Goal: Transaction & Acquisition: Purchase product/service

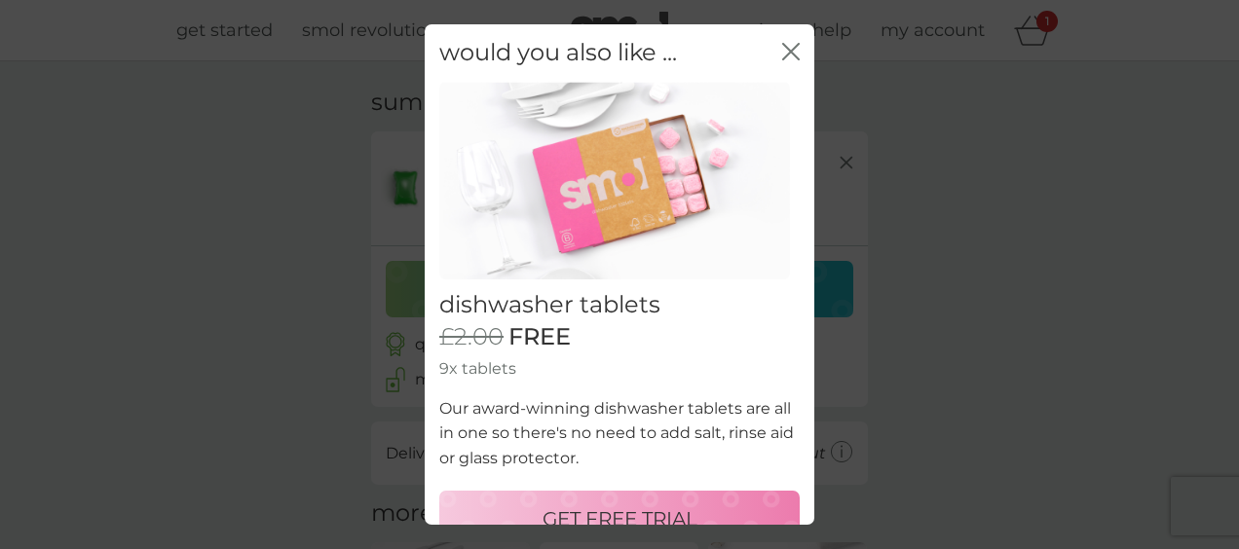
click at [782, 51] on icon "close" at bounding box center [791, 52] width 18 height 18
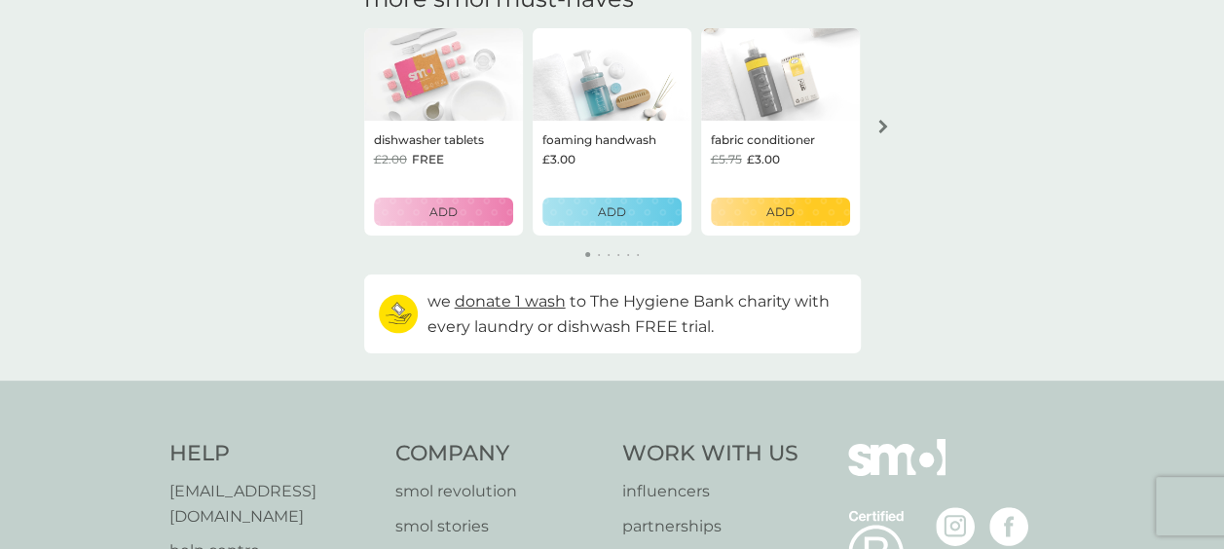
scroll to position [363, 0]
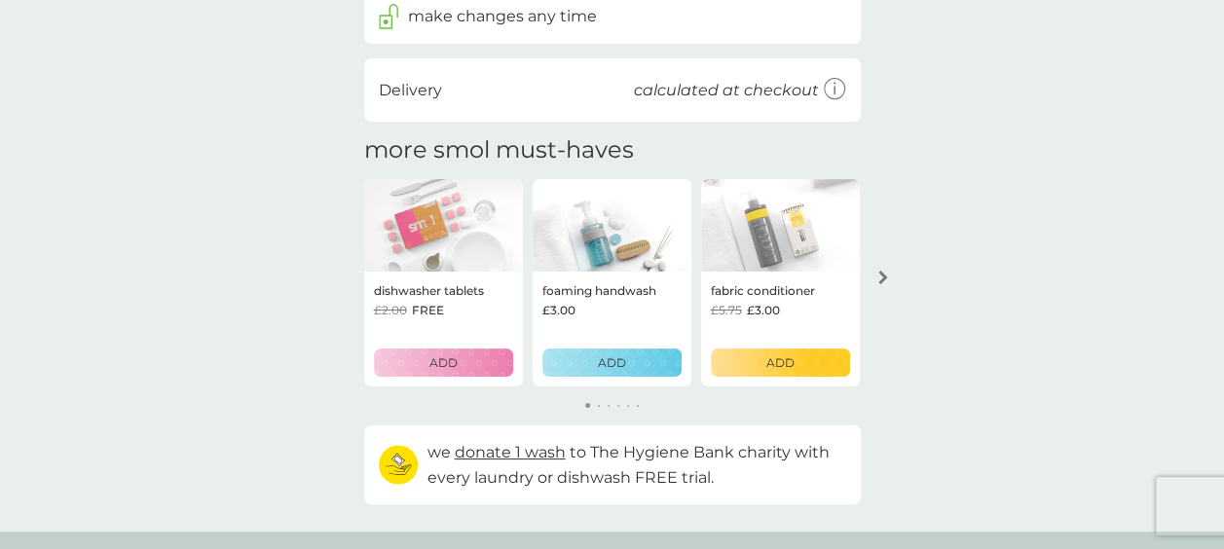
click at [873, 275] on button "arrow right" at bounding box center [883, 277] width 33 height 35
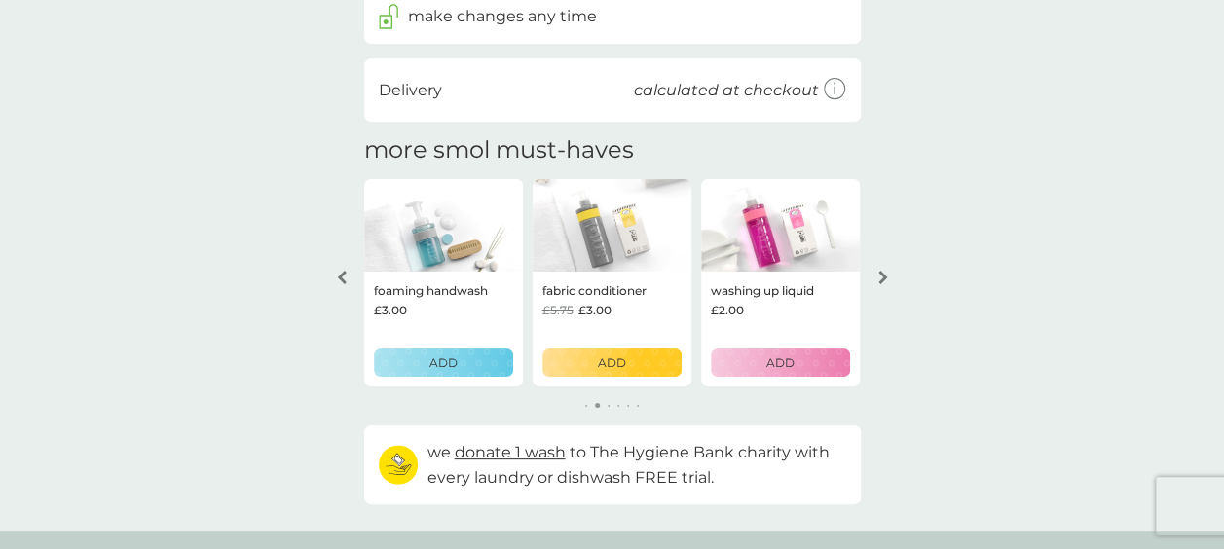
click at [875, 271] on div "arrow right" at bounding box center [883, 278] width 16 height 14
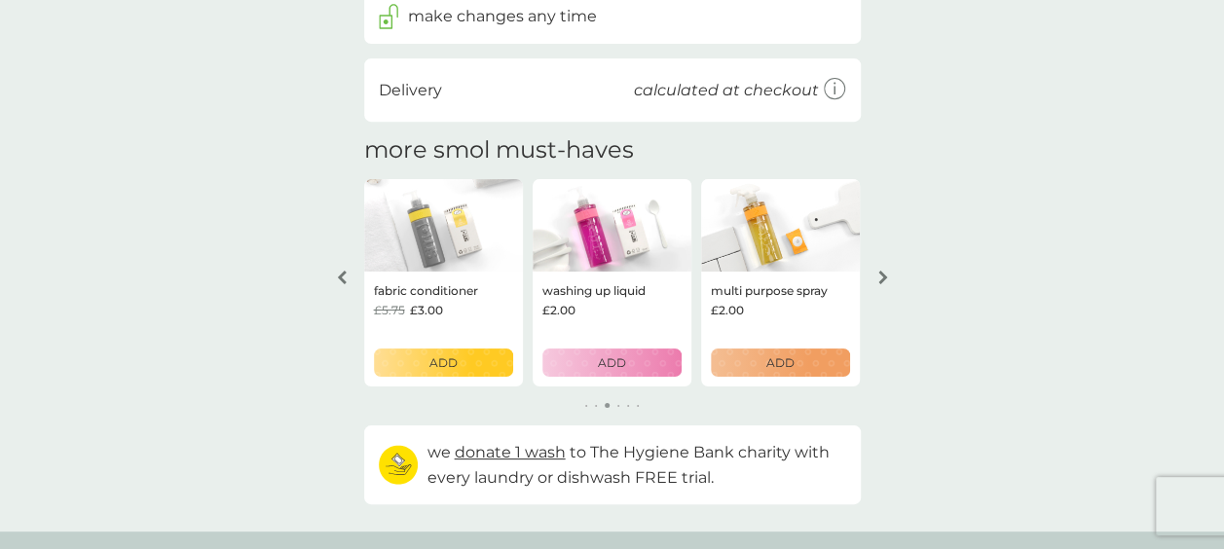
click at [875, 271] on div "arrow right" at bounding box center [883, 278] width 16 height 14
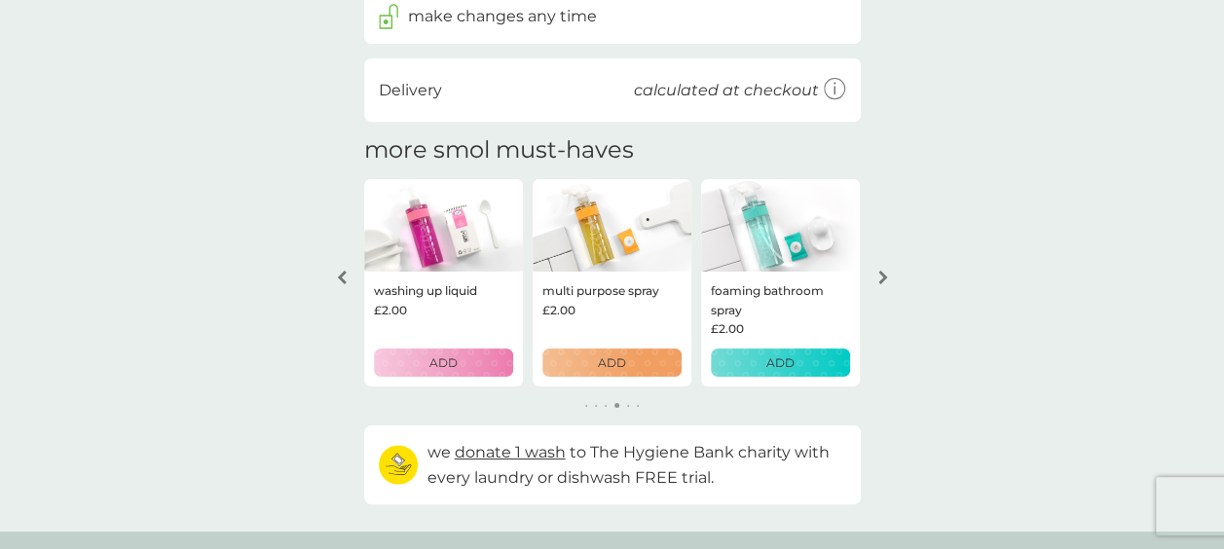
click at [875, 271] on div "arrow right" at bounding box center [883, 278] width 16 height 14
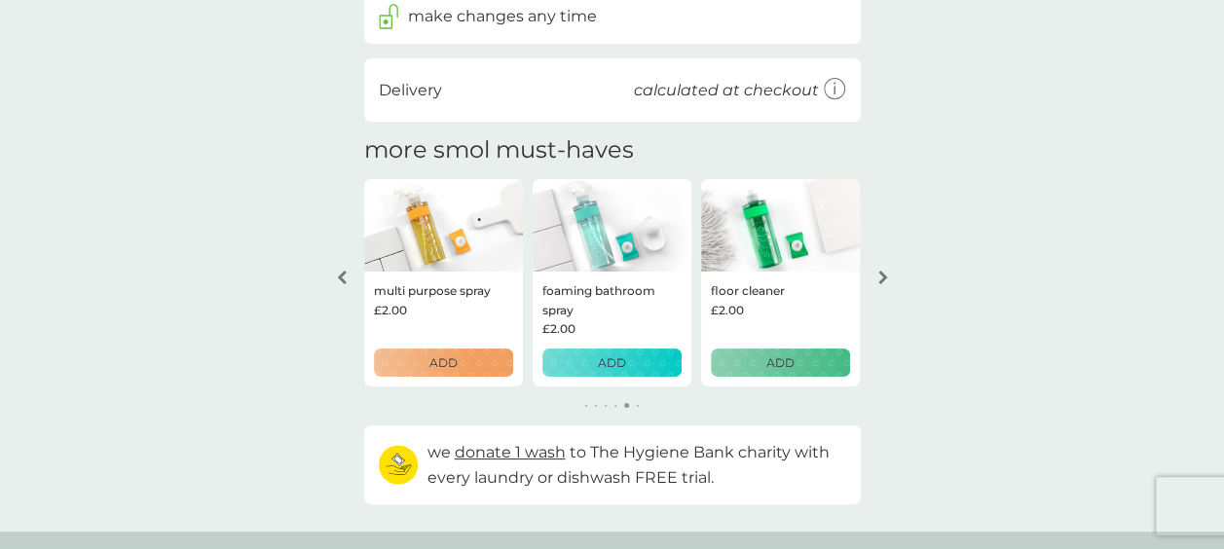
click at [875, 271] on div "arrow right" at bounding box center [883, 278] width 16 height 14
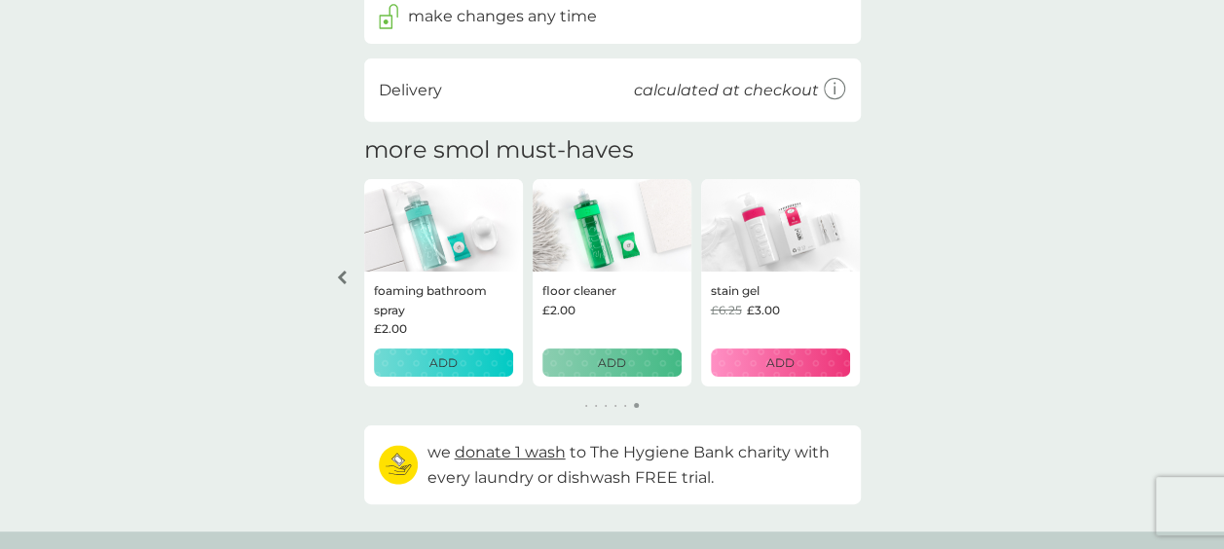
click at [874, 271] on div "your basket summary bio laundry capsules trial pack every 12 weeks @ £6.00 £2.0…" at bounding box center [612, 115] width 1224 height 834
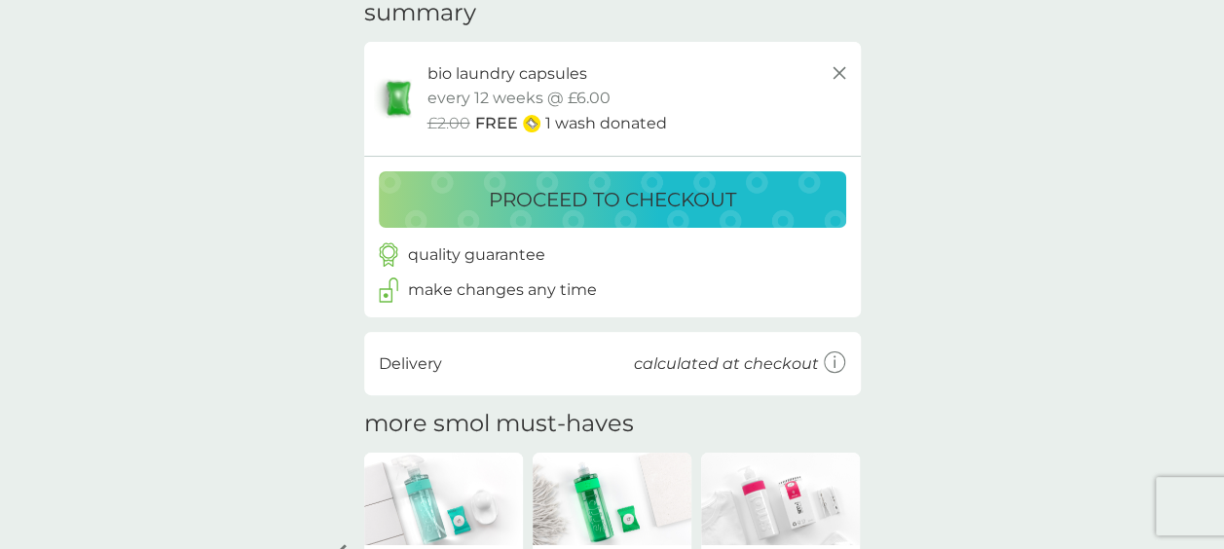
scroll to position [89, 0]
click at [751, 197] on div "proceed to checkout" at bounding box center [612, 200] width 428 height 31
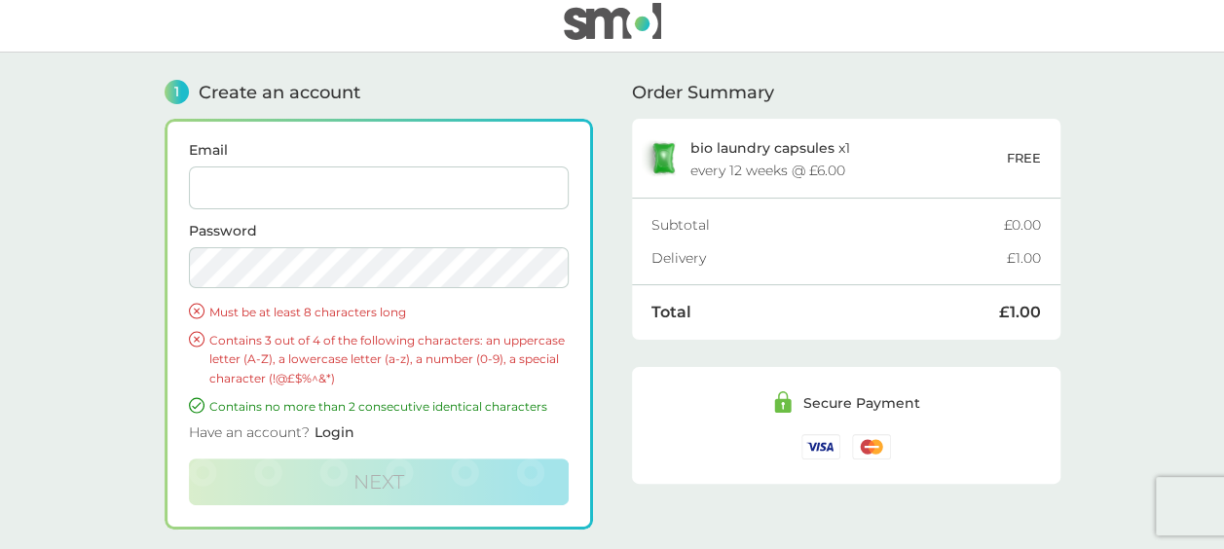
scroll to position [3, 0]
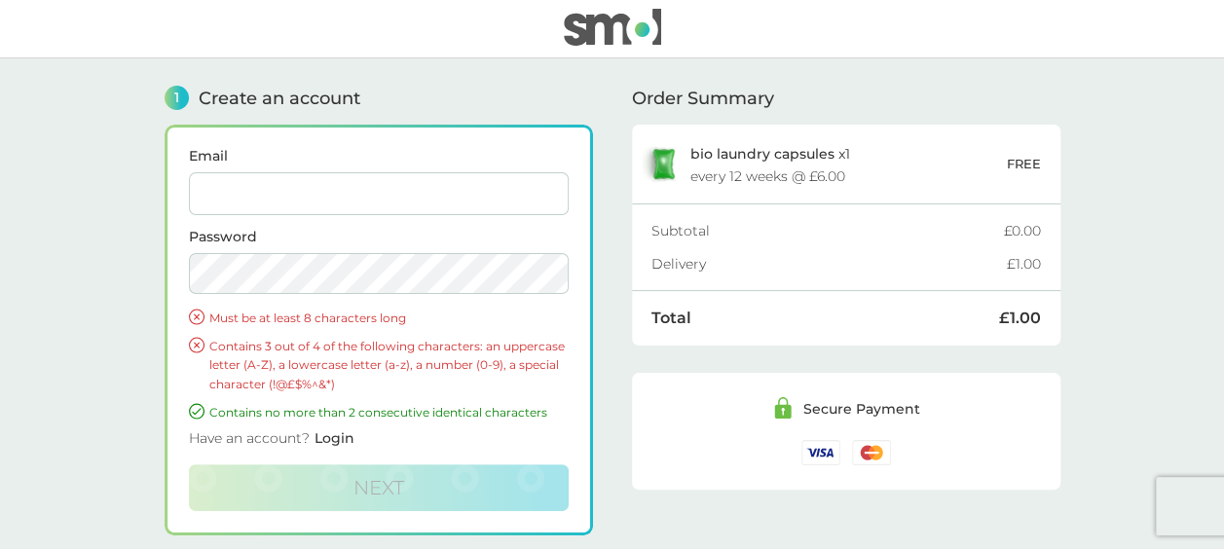
click at [438, 210] on input "Email" at bounding box center [379, 193] width 380 height 43
type input "gracejt16@gmail.com"
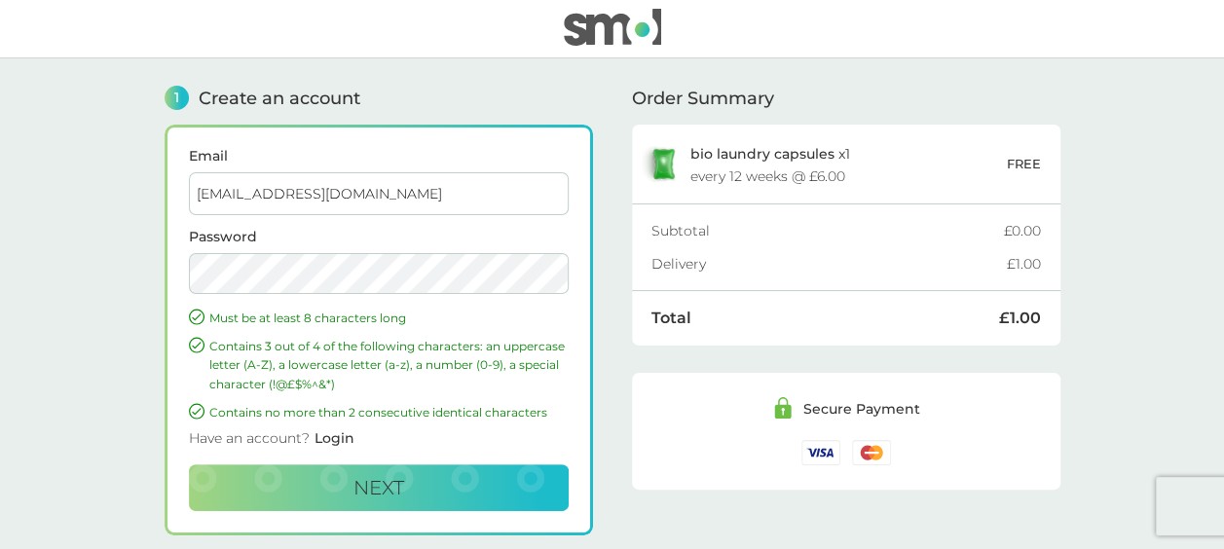
scroll to position [56, 0]
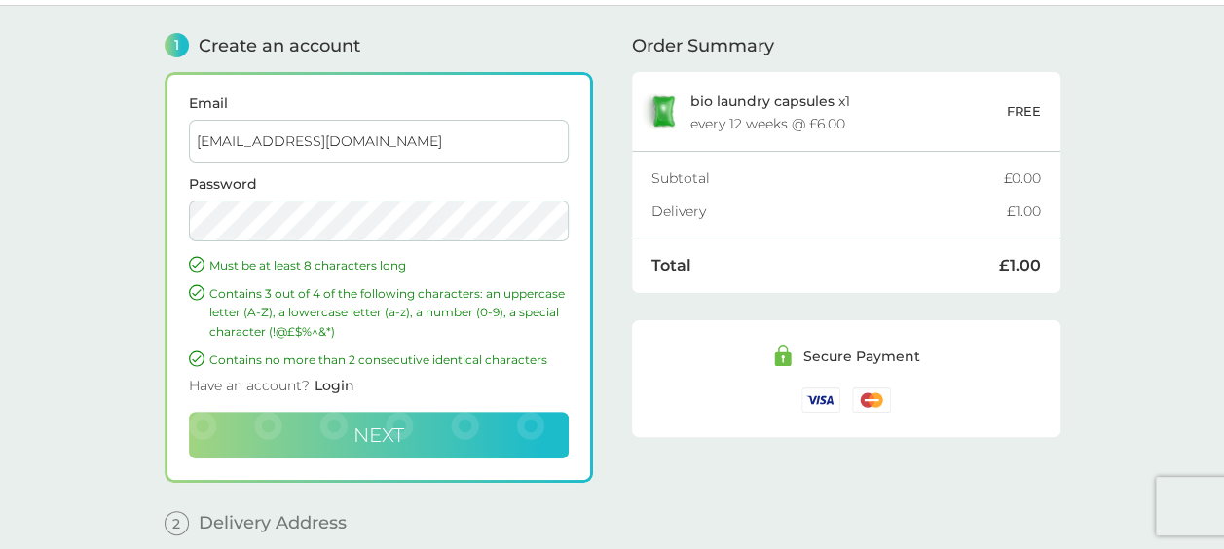
click at [413, 430] on button "Next" at bounding box center [379, 435] width 380 height 47
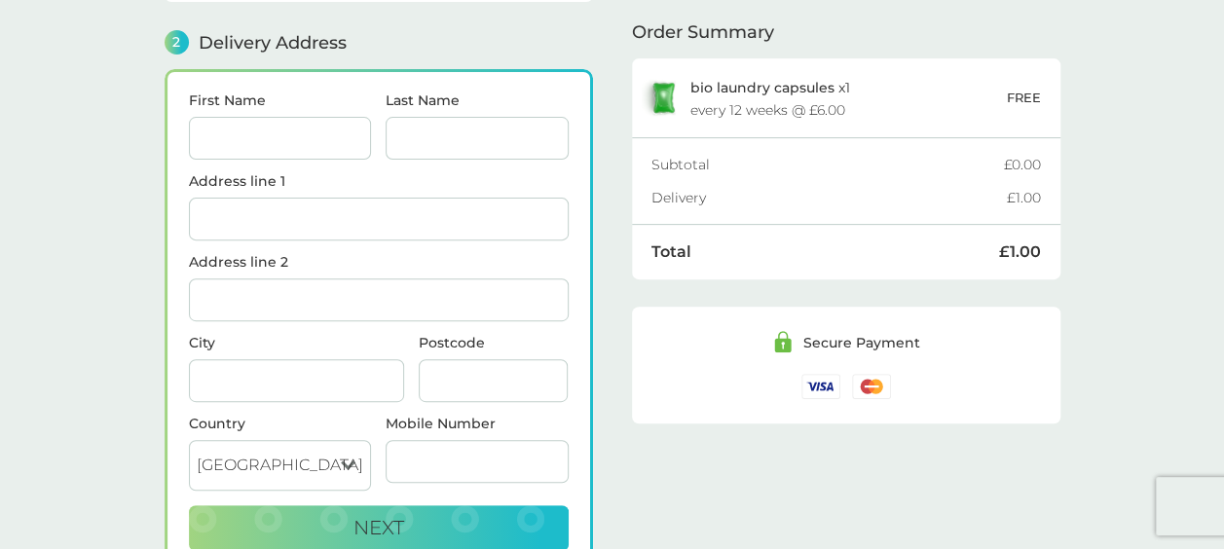
scroll to position [238, 0]
click at [247, 120] on input "First Name" at bounding box center [280, 138] width 183 height 43
type input "Grace"
type input "[PERSON_NAME]"
click at [287, 211] on input "Address line 1" at bounding box center [379, 219] width 380 height 43
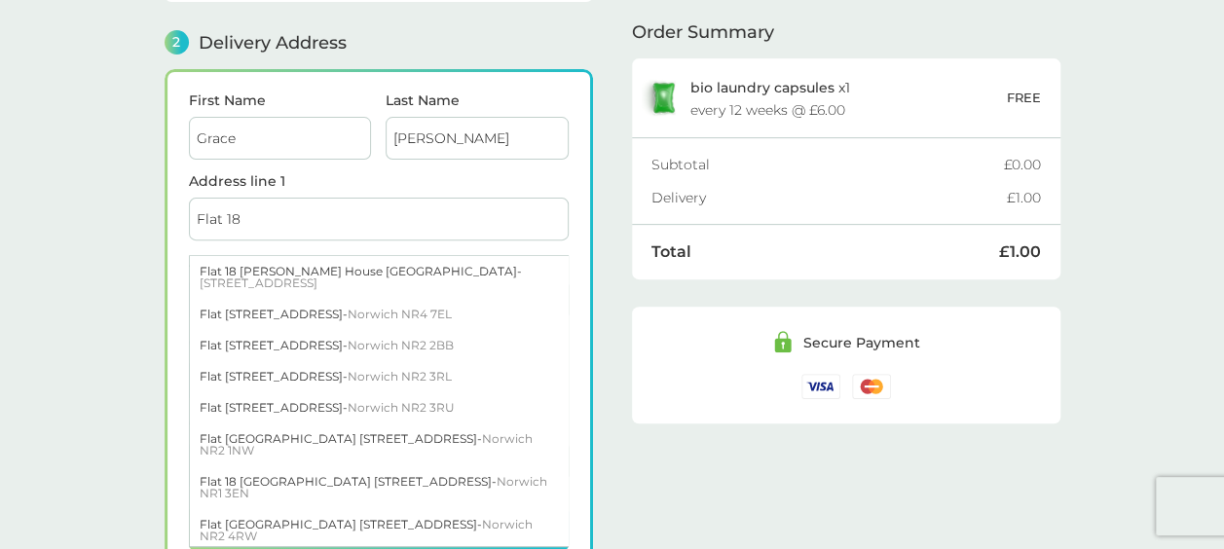
type input "Flat 18"
click at [97, 257] on main "1 Create an account gracejt16@gmail.com Edit 2 Delivery Address First Name Grac…" at bounding box center [612, 248] width 1224 height 848
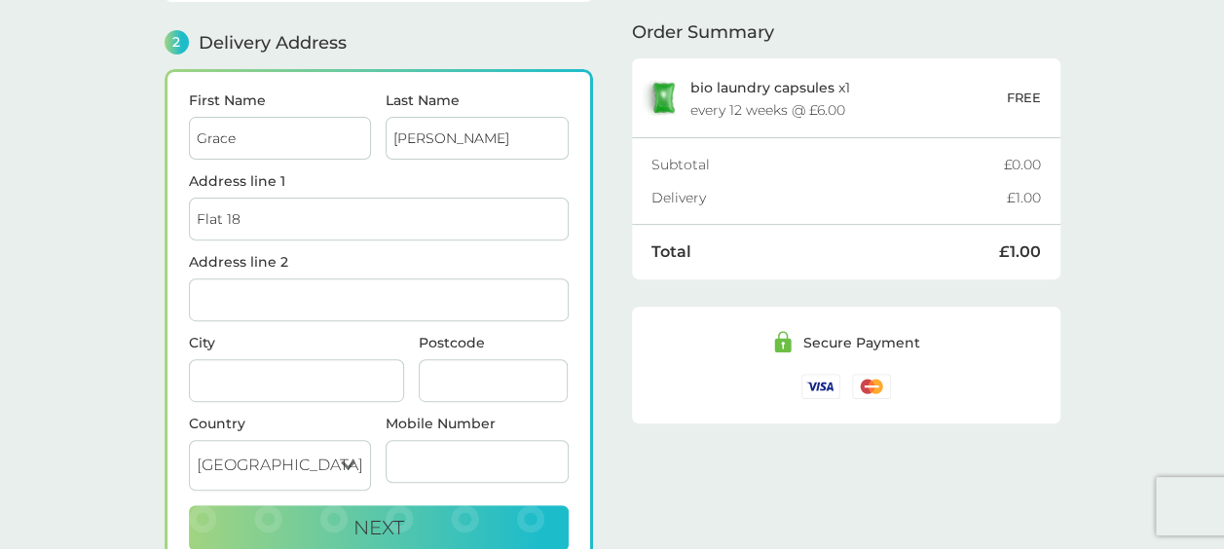
click at [267, 279] on input "Address line 2" at bounding box center [379, 300] width 380 height 43
type input "The Village"
click at [273, 218] on input "Flat 18" at bounding box center [379, 219] width 380 height 43
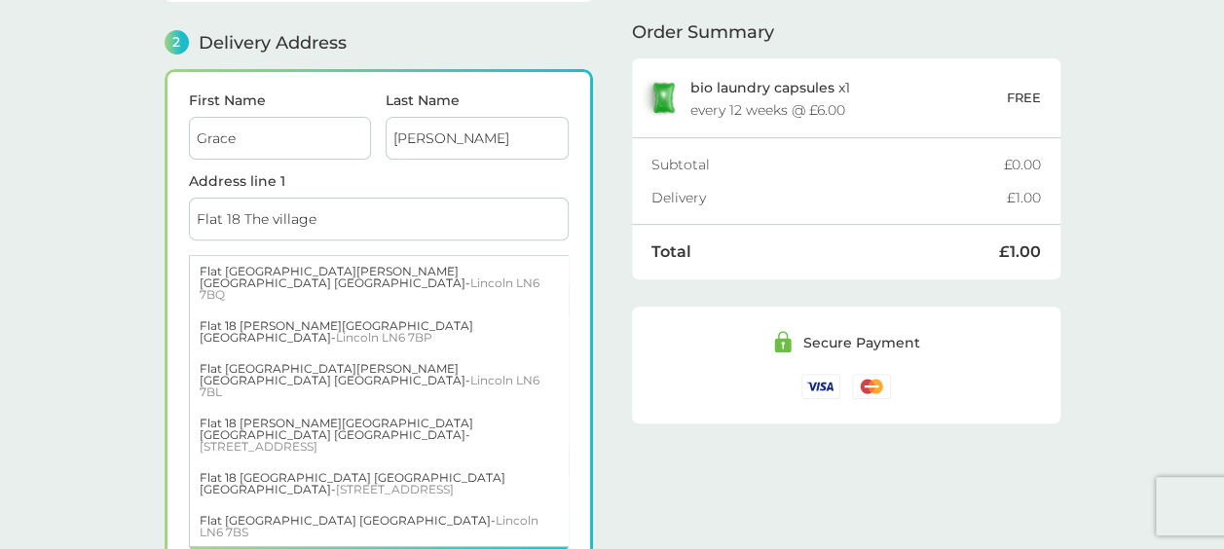
type input "Flat 18 The village"
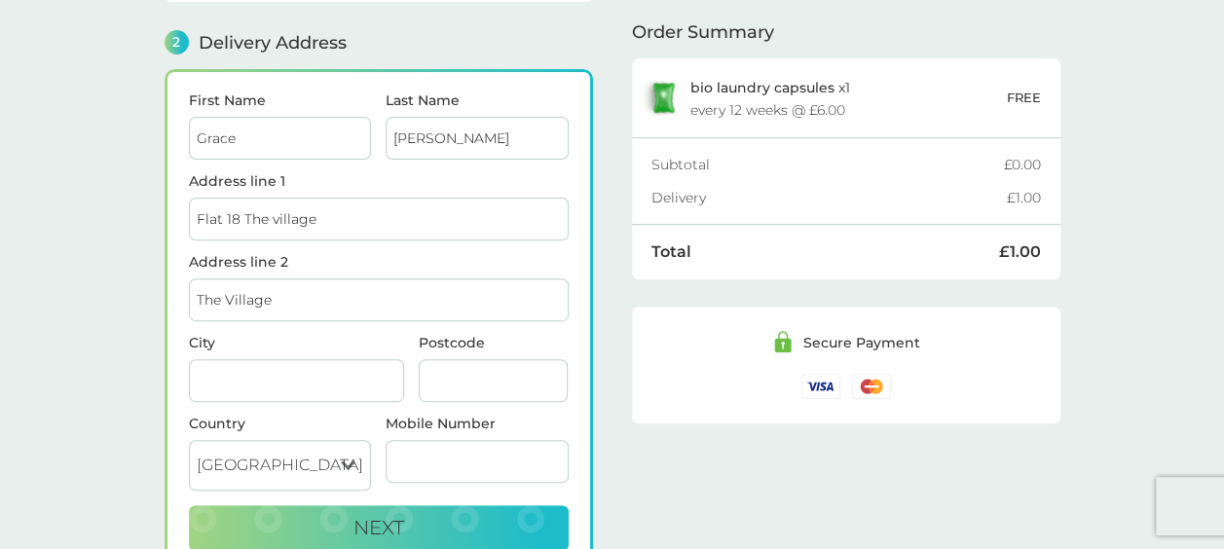
click at [0, 230] on main "1 Create an account gracejt16@gmail.com Edit 2 Delivery Address First Name Grac…" at bounding box center [612, 248] width 1224 height 848
click at [323, 284] on input "The Village" at bounding box center [379, 300] width 380 height 43
type input "T"
type input "[GEOGRAPHIC_DATA]"
click at [312, 370] on input "City" at bounding box center [296, 380] width 215 height 43
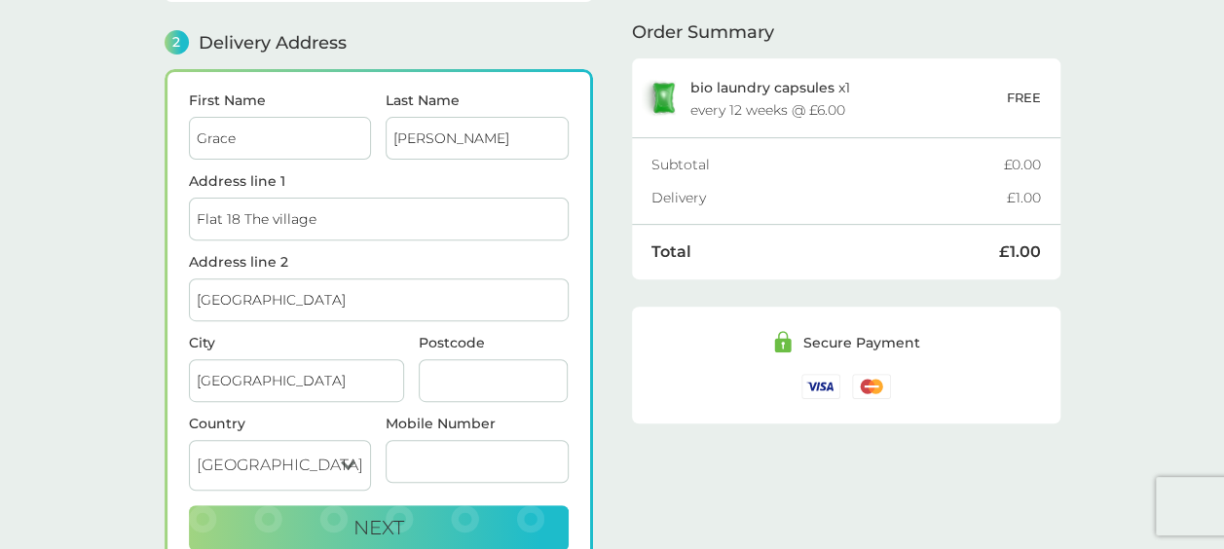
type input "[GEOGRAPHIC_DATA]"
click at [466, 366] on input "Postcode" at bounding box center [494, 380] width 150 height 43
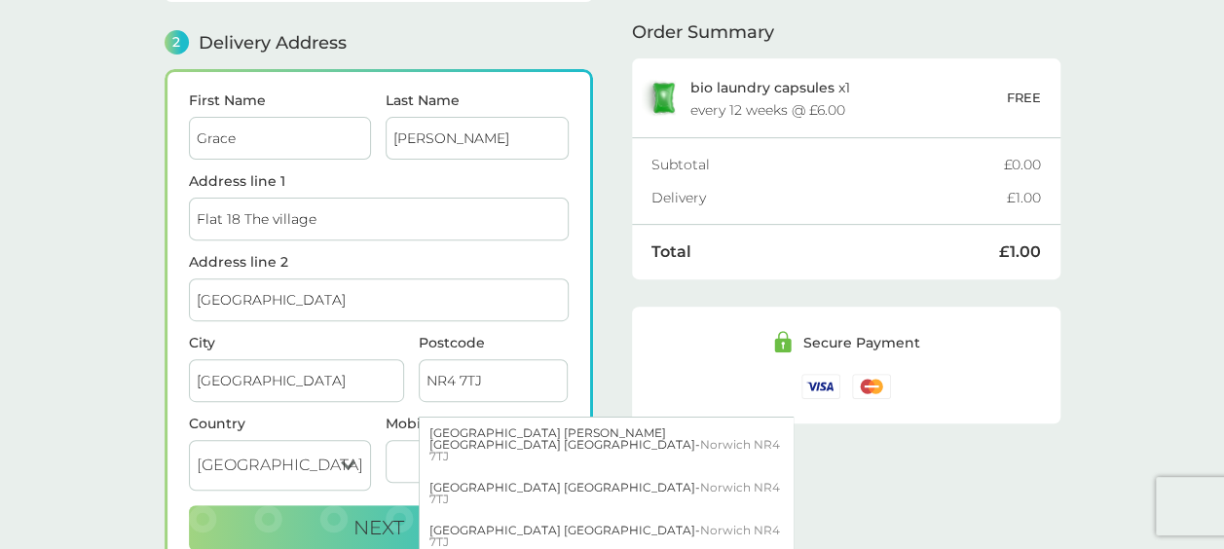
type input "NR4 7TJ"
click at [517, 322] on form "First Name Grace Last Name Taylor Address line 1 Flat 18 The village Address li…" at bounding box center [379, 322] width 380 height 458
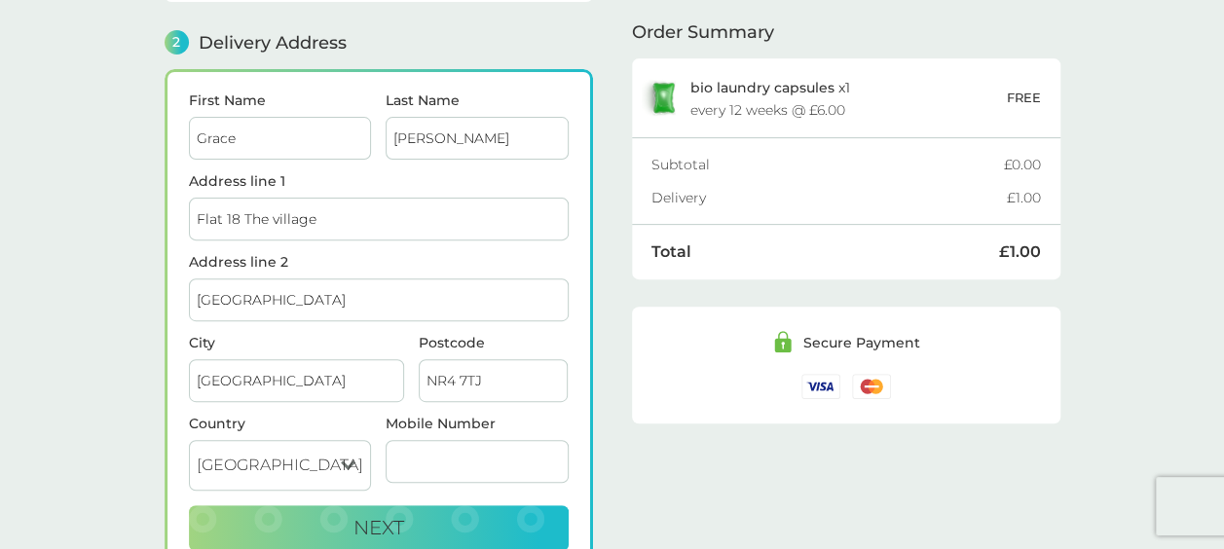
click at [464, 457] on input "Mobile Number" at bounding box center [477, 461] width 183 height 43
type input "07754226995"
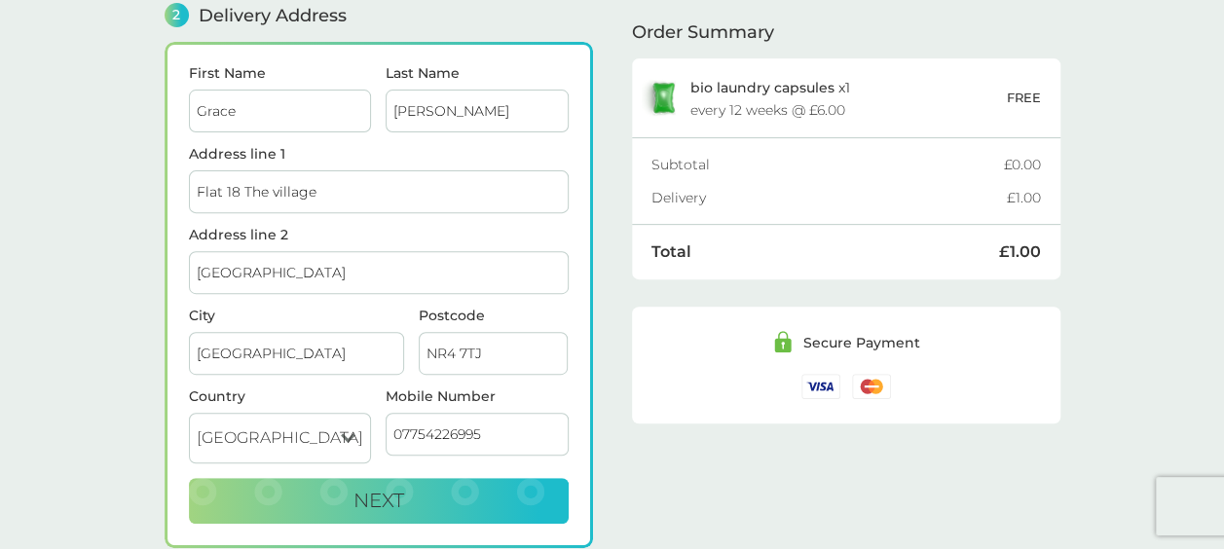
scroll to position [266, 0]
click at [501, 497] on button "Next" at bounding box center [379, 500] width 380 height 47
checkbox input "true"
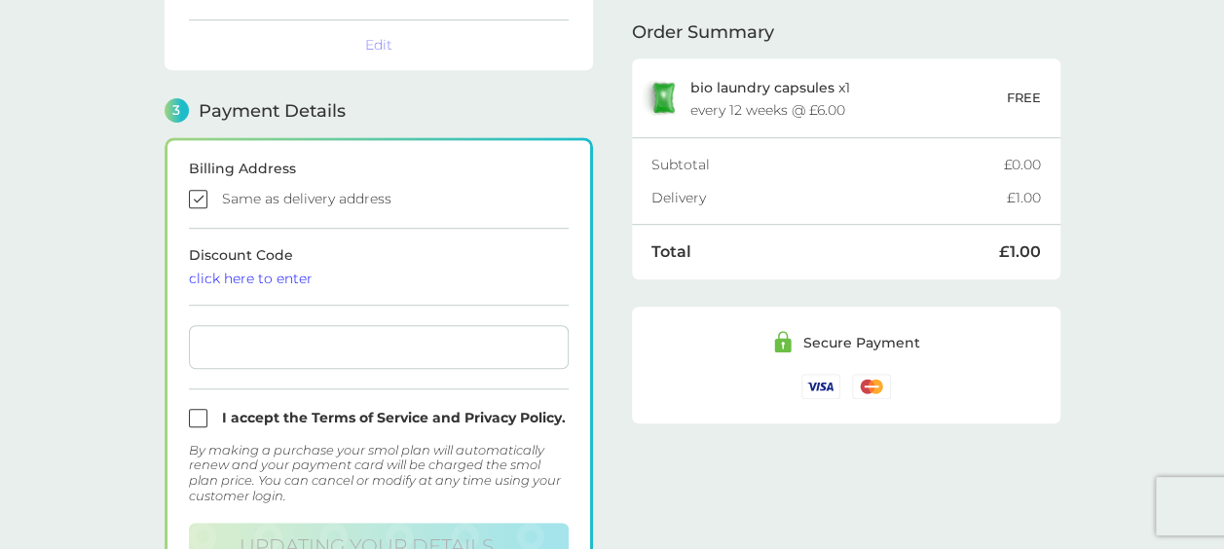
scroll to position [553, 0]
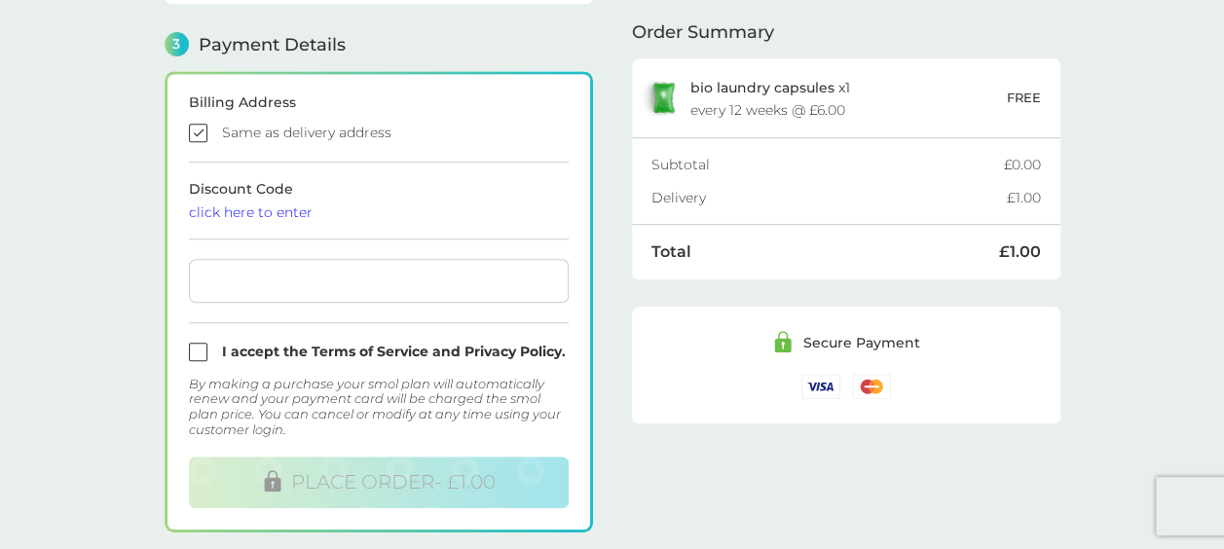
click at [205, 351] on input "checkbox" at bounding box center [379, 352] width 380 height 19
checkbox input "true"
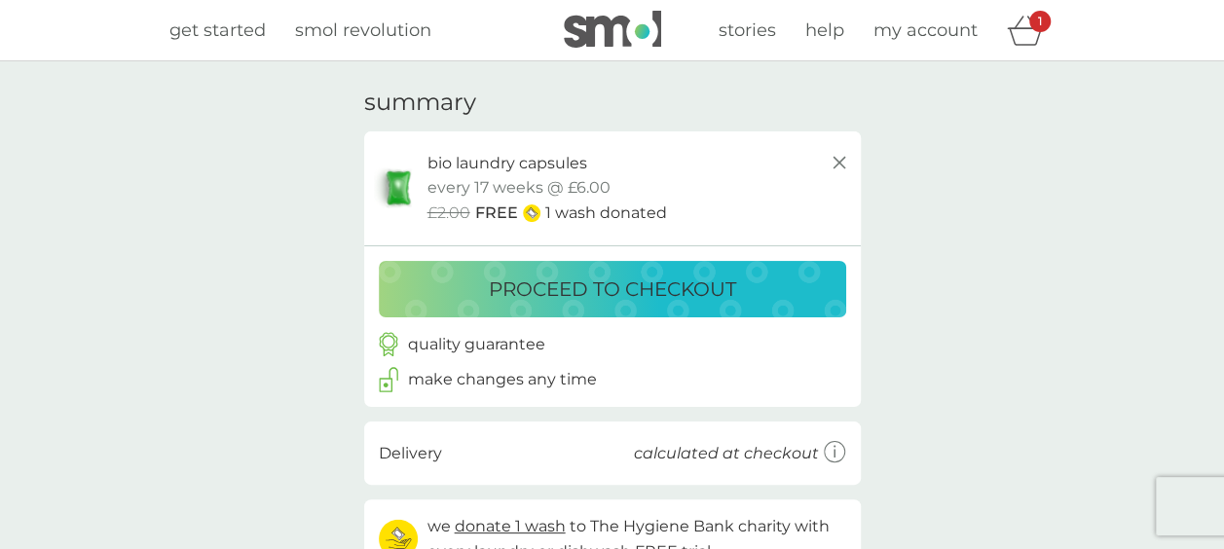
click at [699, 287] on p "proceed to checkout" at bounding box center [612, 289] width 247 height 31
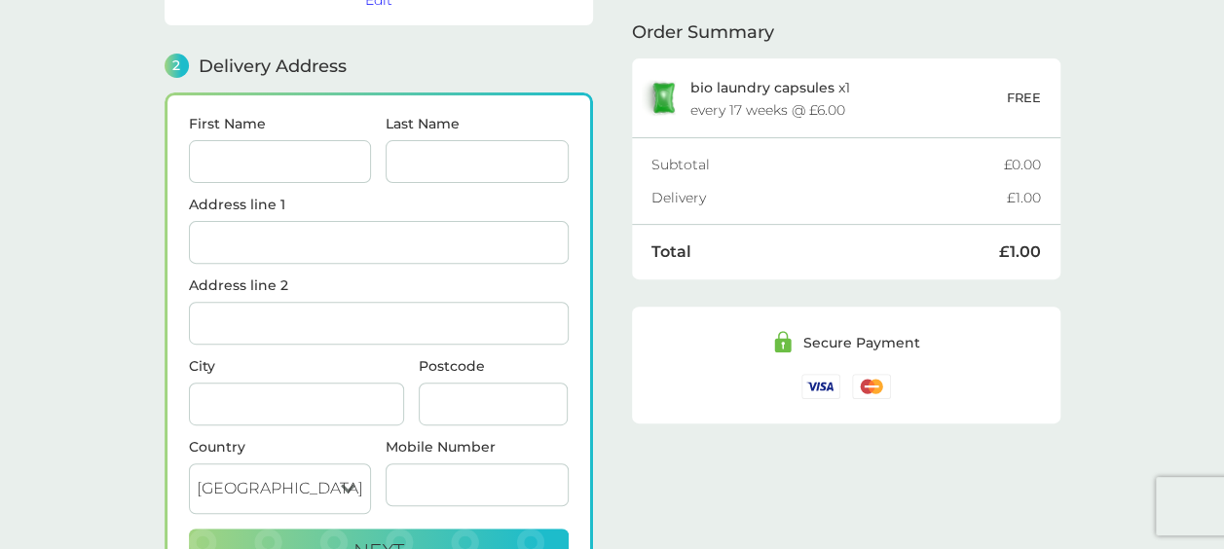
scroll to position [238, 0]
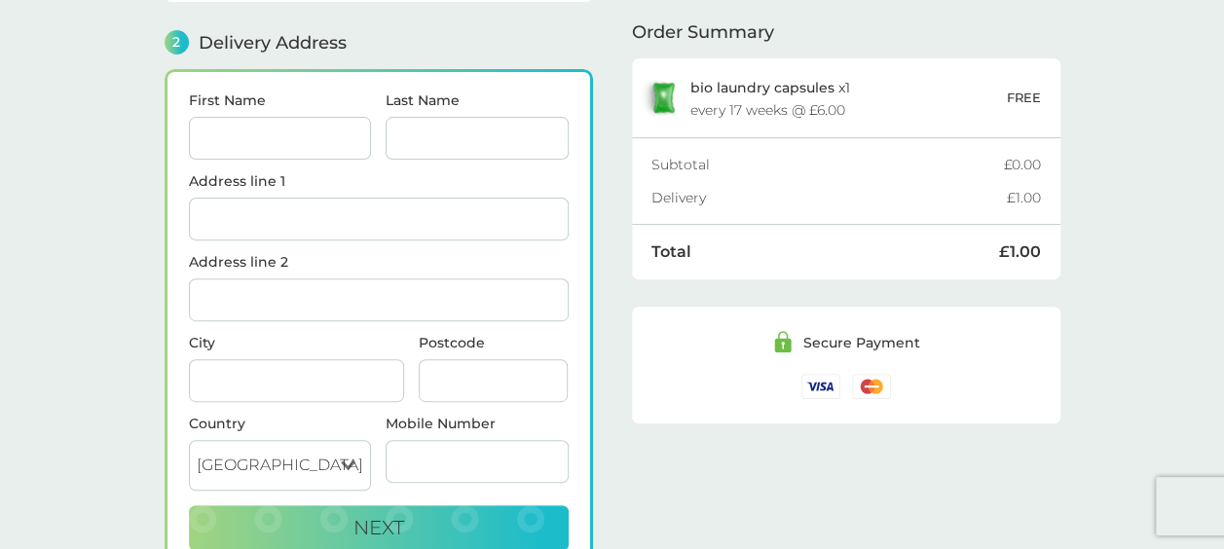
click at [313, 133] on input "First Name" at bounding box center [280, 138] width 183 height 43
type input "Grace"
type input "[PERSON_NAME]"
type input "Flat 18 The village"
type input "[GEOGRAPHIC_DATA]"
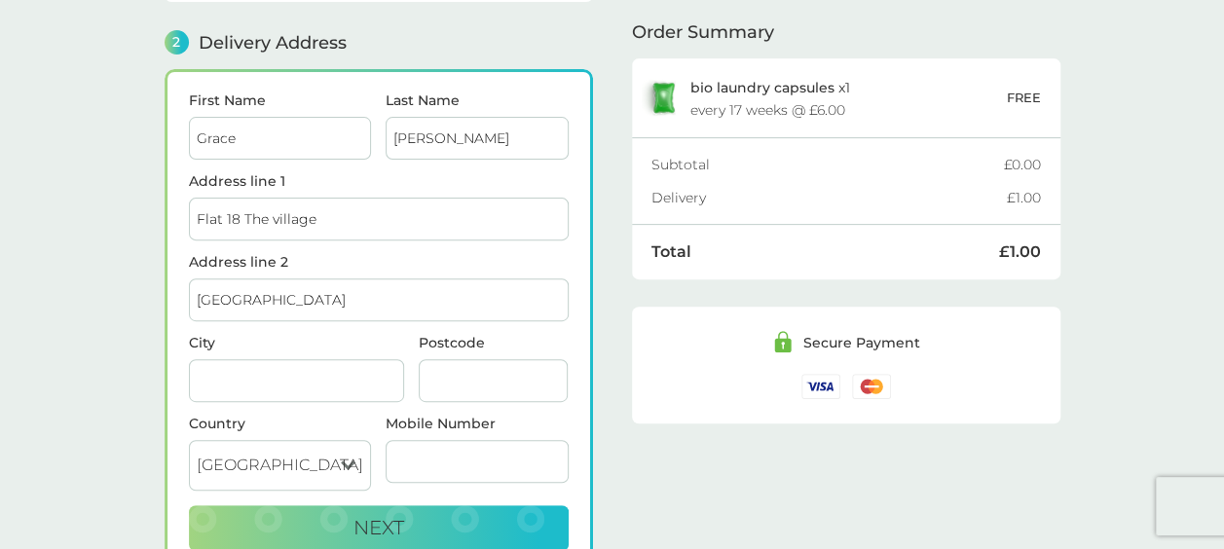
type input "[GEOGRAPHIC_DATA]"
type input "NR4 7TJ"
type input "07754226995"
click at [719, 302] on div "Order Summary bio laundry capsules x 1 every 17 weeks @ £6.00 FREE Subtotal £0.…" at bounding box center [846, 221] width 428 height 404
click at [431, 512] on button "Next" at bounding box center [379, 528] width 380 height 47
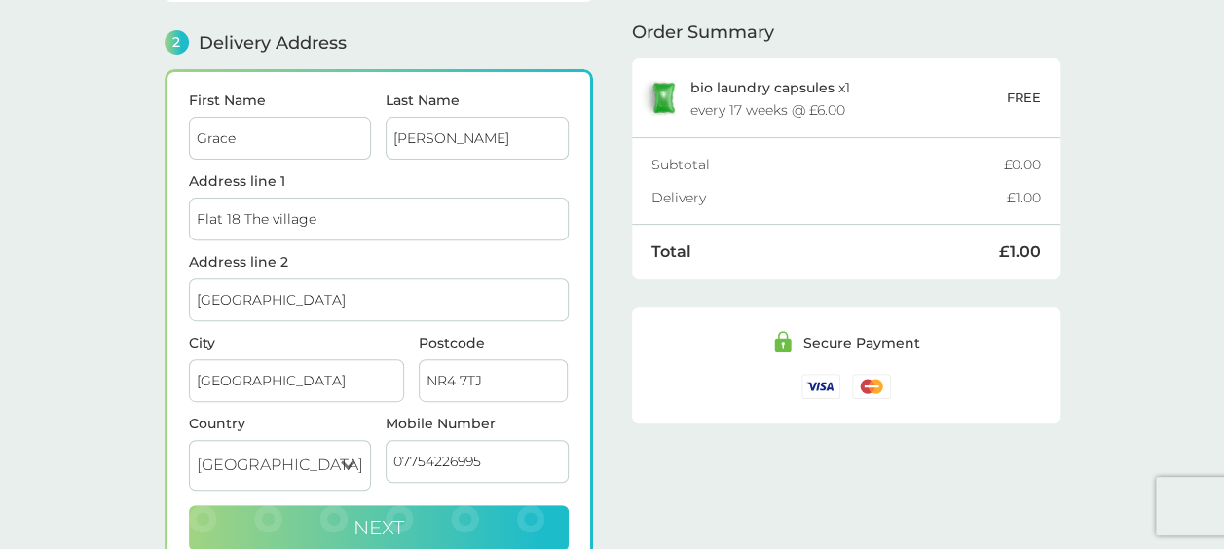
checkbox input "true"
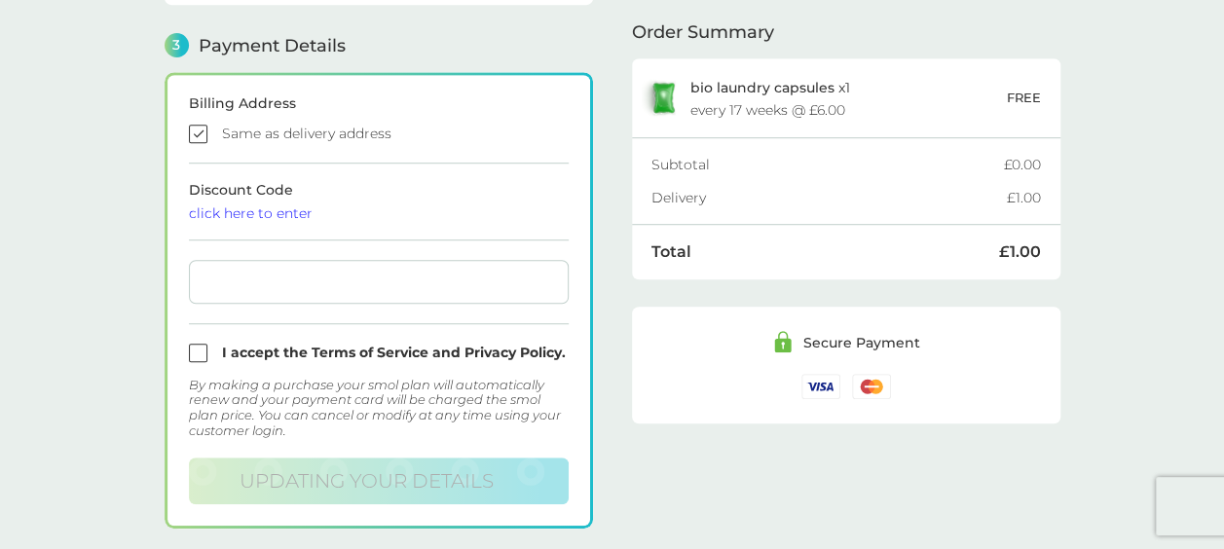
scroll to position [553, 0]
click at [411, 306] on form "Billing Address Same as delivery address Discount Code click here to enter I ac…" at bounding box center [379, 301] width 380 height 413
click at [202, 345] on input "checkbox" at bounding box center [379, 352] width 380 height 19
checkbox input "true"
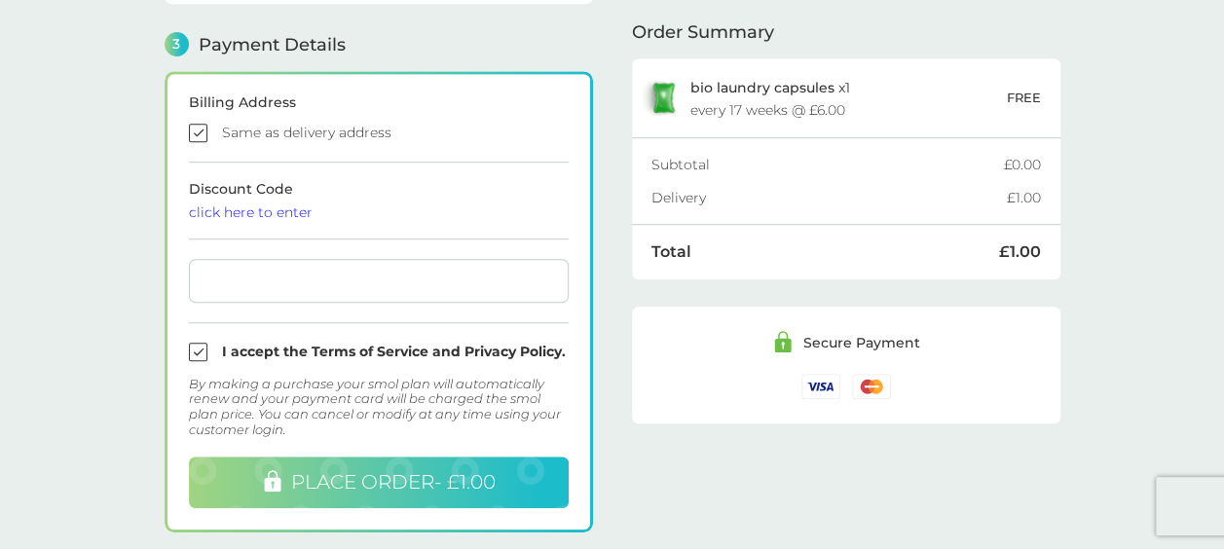
click at [409, 470] on span "PLACE ORDER - £1.00" at bounding box center [393, 481] width 205 height 23
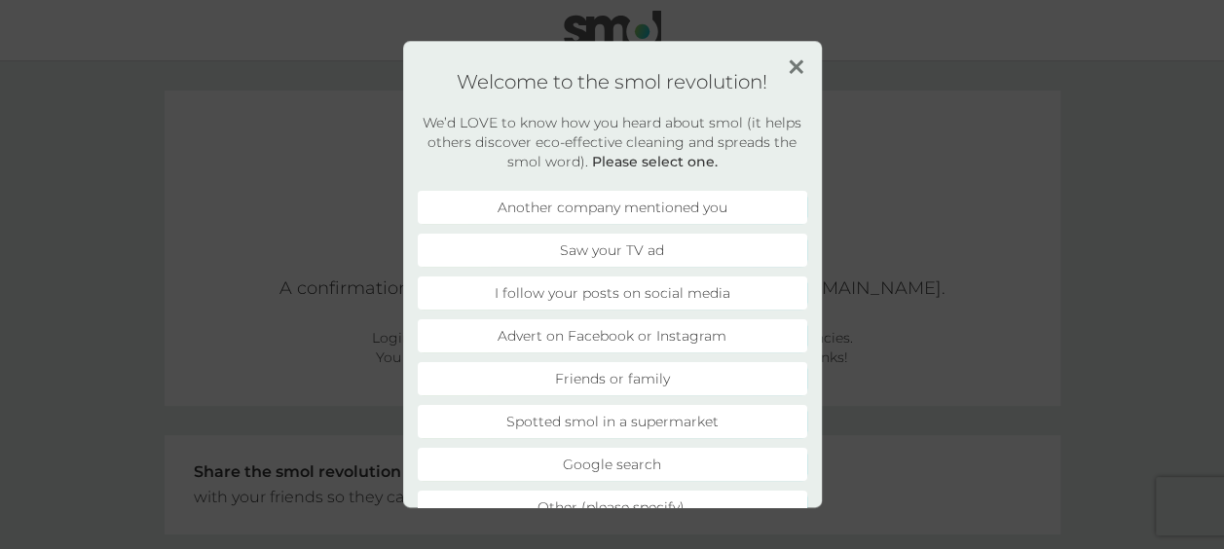
click at [796, 73] on img at bounding box center [796, 66] width 15 height 15
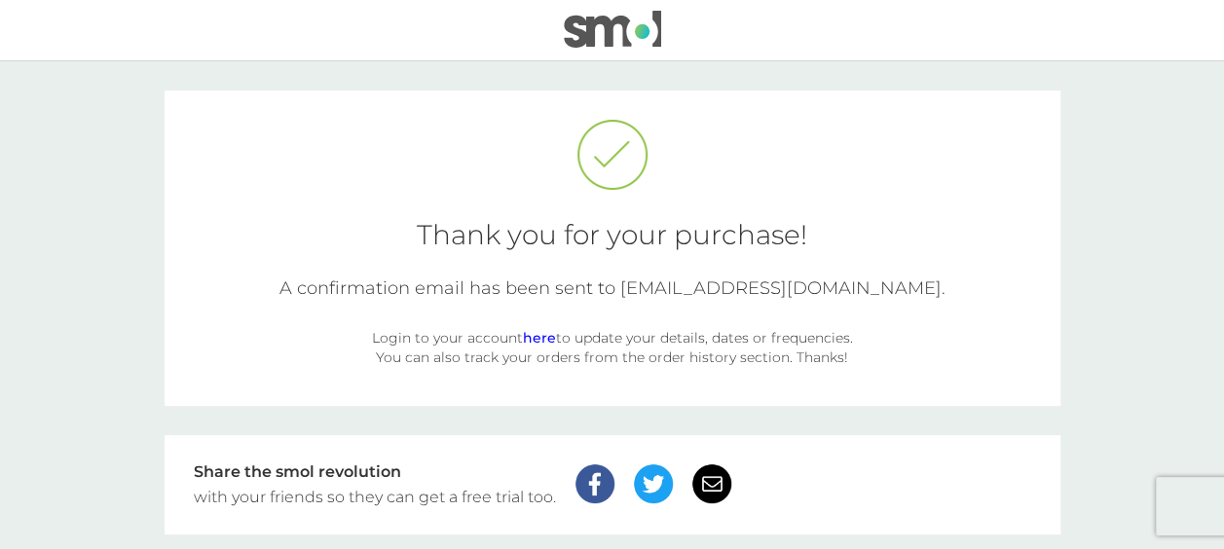
click at [533, 337] on link "here" at bounding box center [539, 338] width 33 height 18
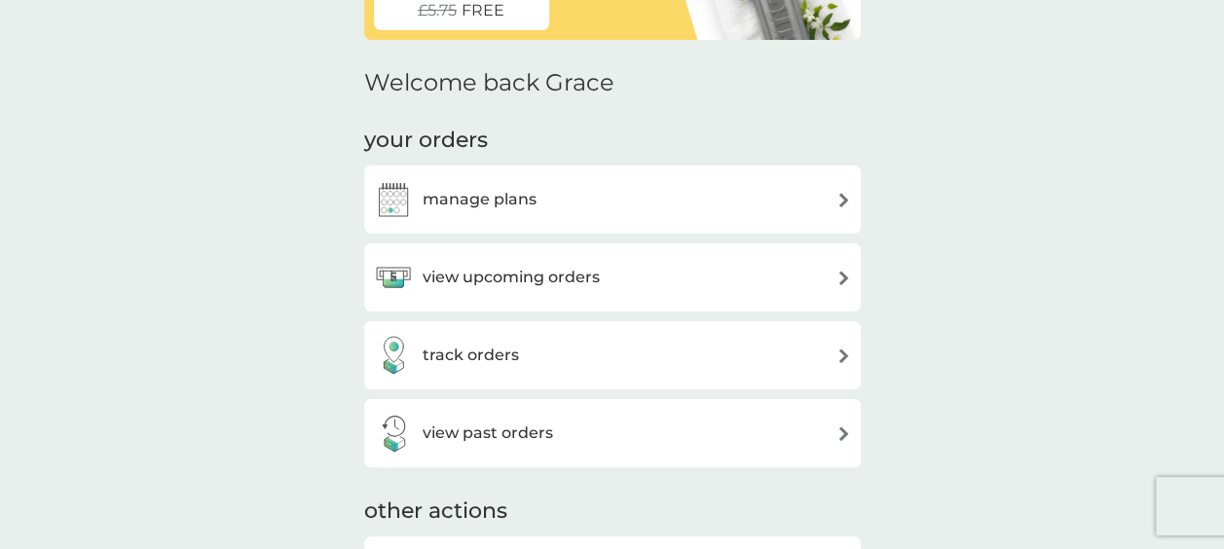
scroll to position [194, 0]
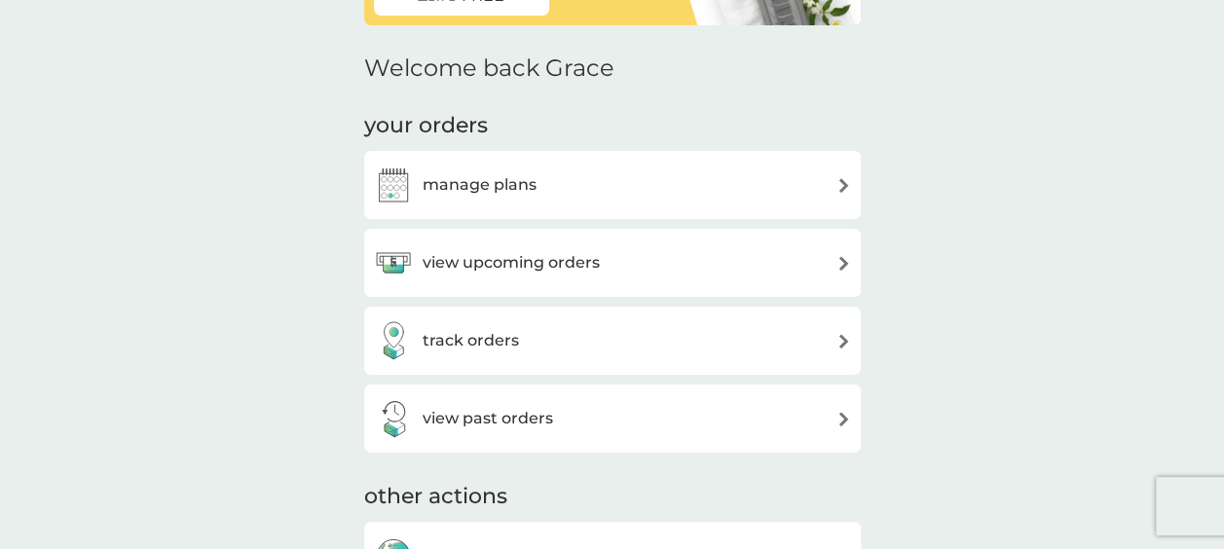
click at [799, 186] on div "manage plans" at bounding box center [612, 185] width 477 height 39
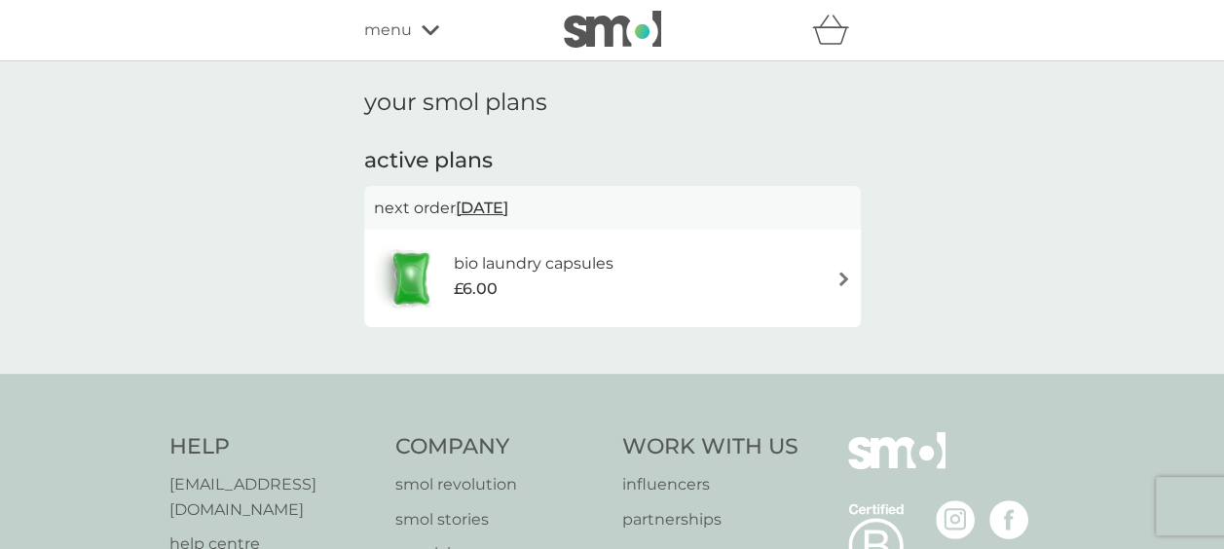
click at [819, 284] on div "bio laundry capsules £6.00" at bounding box center [612, 278] width 477 height 68
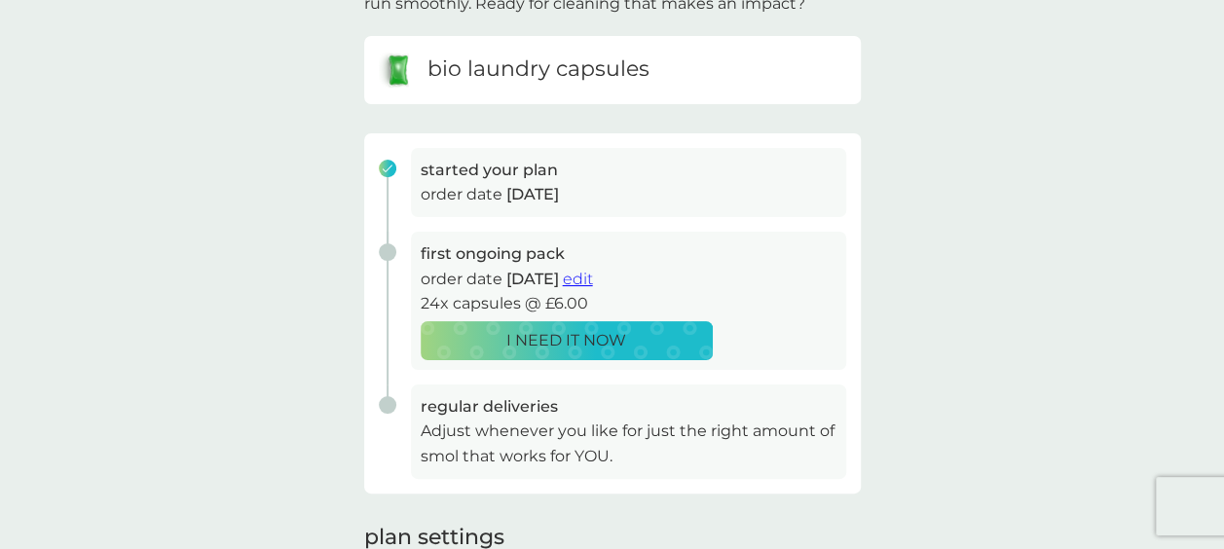
scroll to position [177, 0]
